Goal: Check status

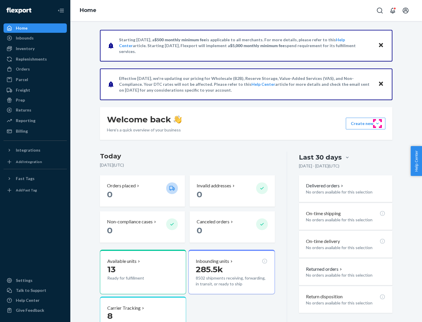
click at [378, 124] on button "Create new Create new inbound Create new order Create new product" at bounding box center [366, 124] width 40 height 12
click at [24, 38] on div "Inbounds" at bounding box center [25, 38] width 18 height 6
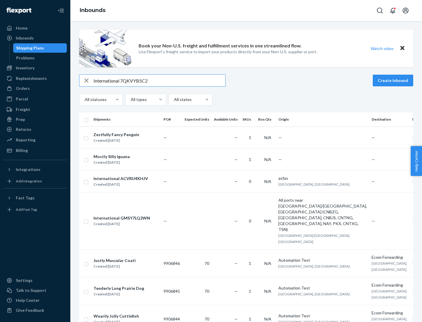
type input "International 7QKVYB5C29"
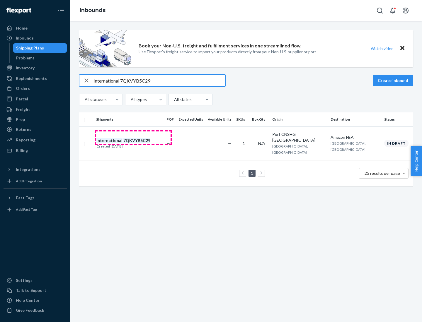
click at [133, 144] on div "Created [DATE]" at bounding box center [123, 147] width 54 height 6
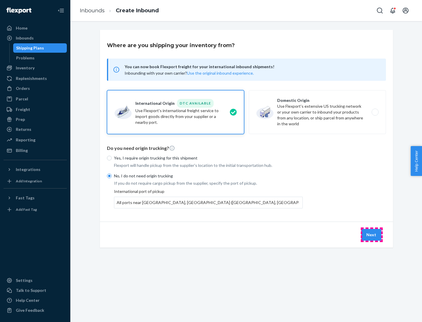
click at [372, 235] on button "Next" at bounding box center [371, 235] width 20 height 12
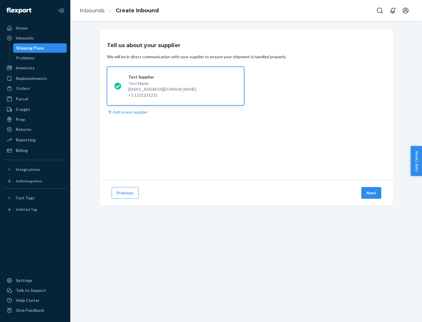
click at [372, 193] on button "Next" at bounding box center [371, 193] width 20 height 12
